Goal: Task Accomplishment & Management: Manage account settings

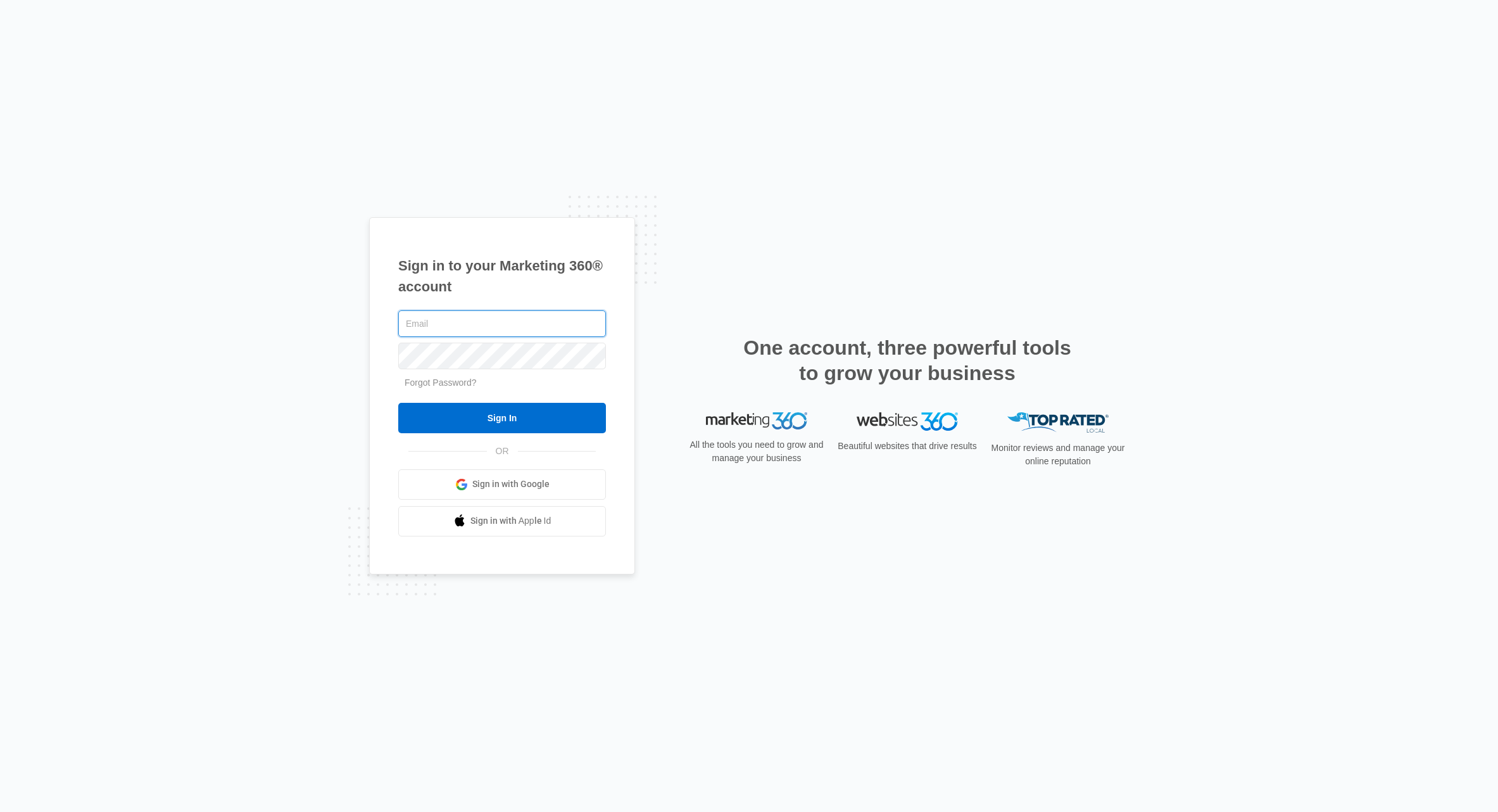
click at [433, 327] on input "text" at bounding box center [502, 324] width 208 height 26
type input "[EMAIL_ADDRESS][DOMAIN_NAME]"
click at [398, 402] on input "Sign In" at bounding box center [502, 417] width 208 height 31
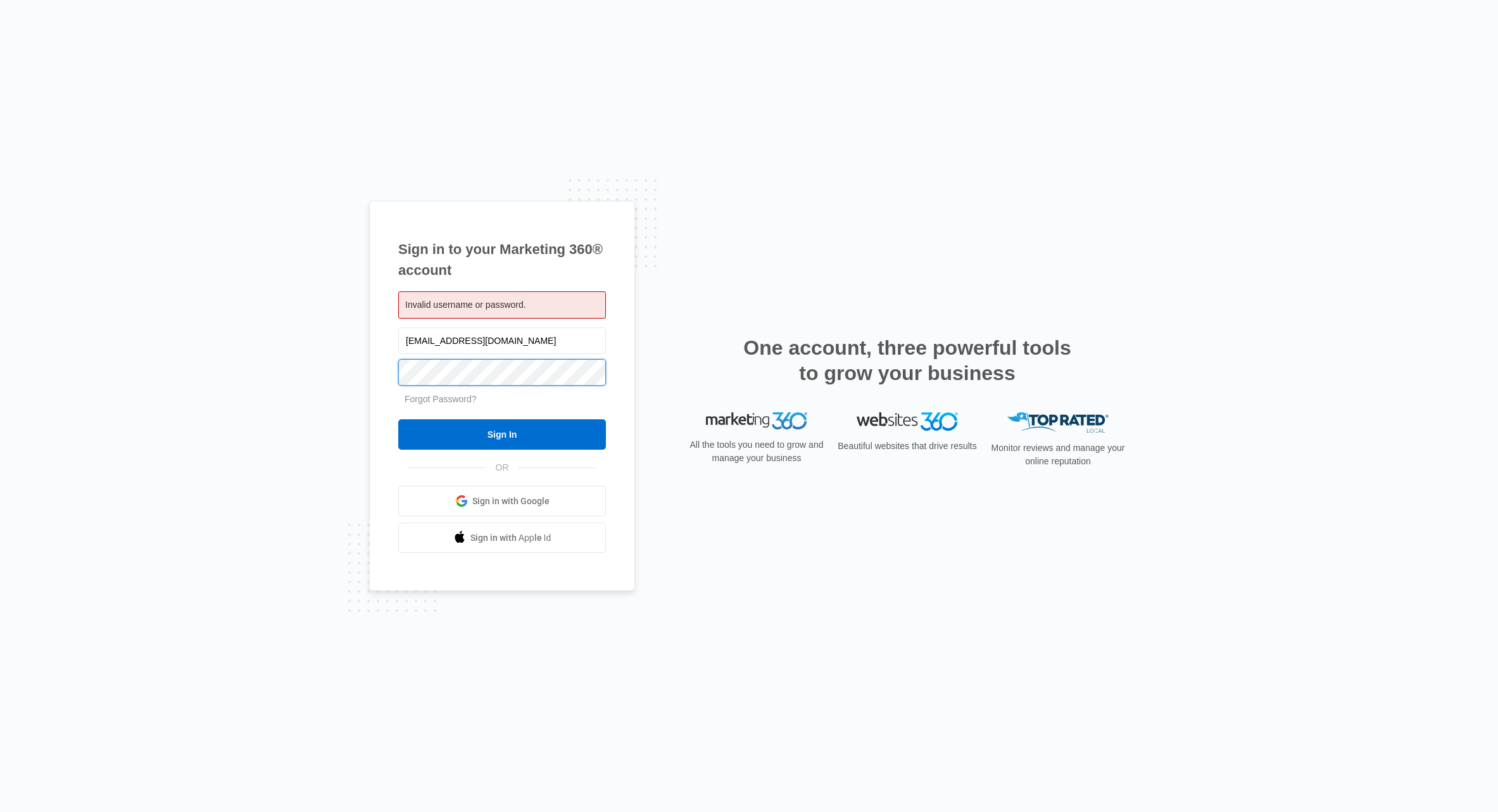
click at [398, 419] on input "Sign In" at bounding box center [502, 434] width 208 height 31
